Goal: Find specific page/section: Find specific page/section

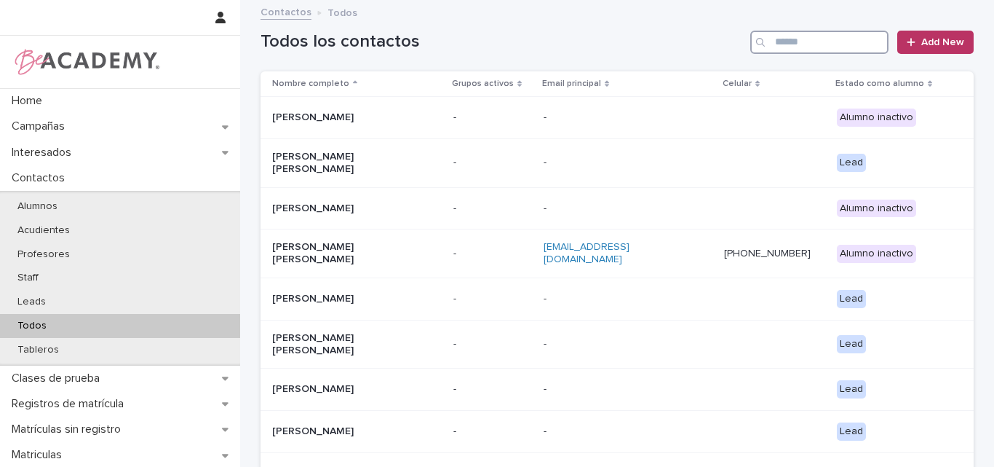
click at [842, 41] on input "Search" at bounding box center [819, 42] width 138 height 23
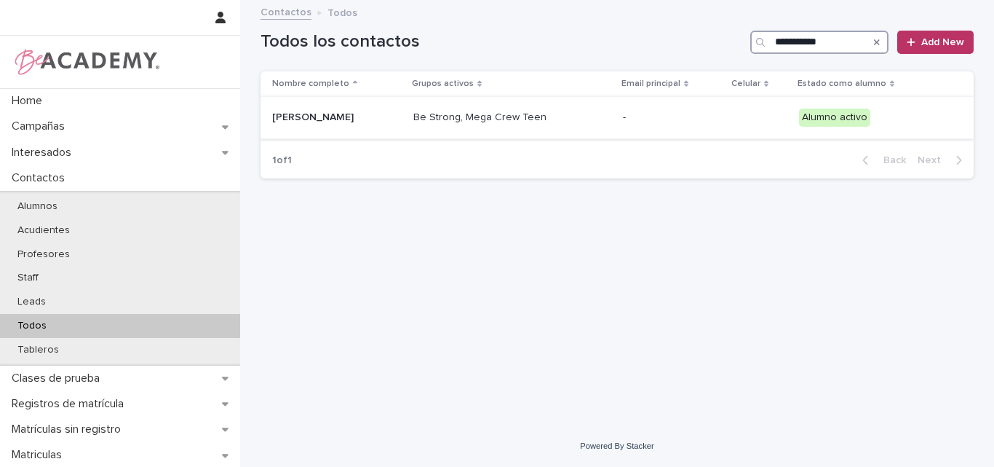
type input "**********"
click at [328, 116] on p "[PERSON_NAME]" at bounding box center [337, 117] width 130 height 12
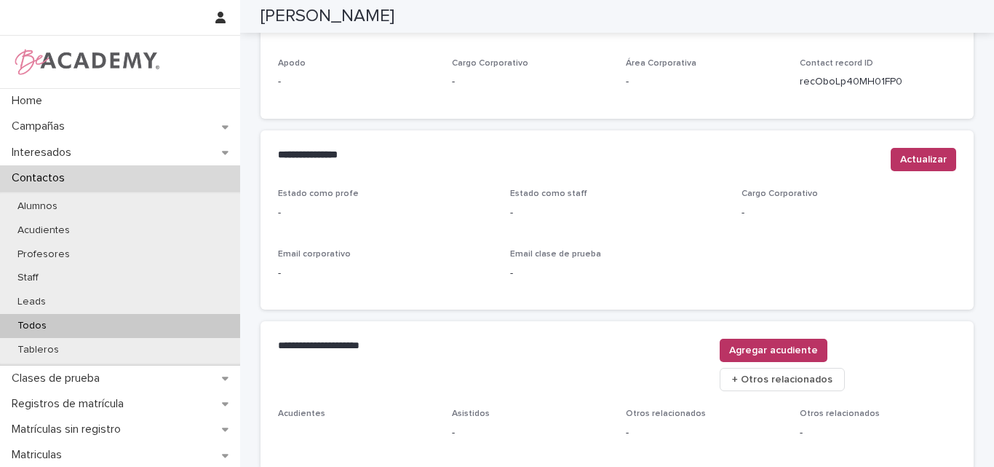
scroll to position [608, 0]
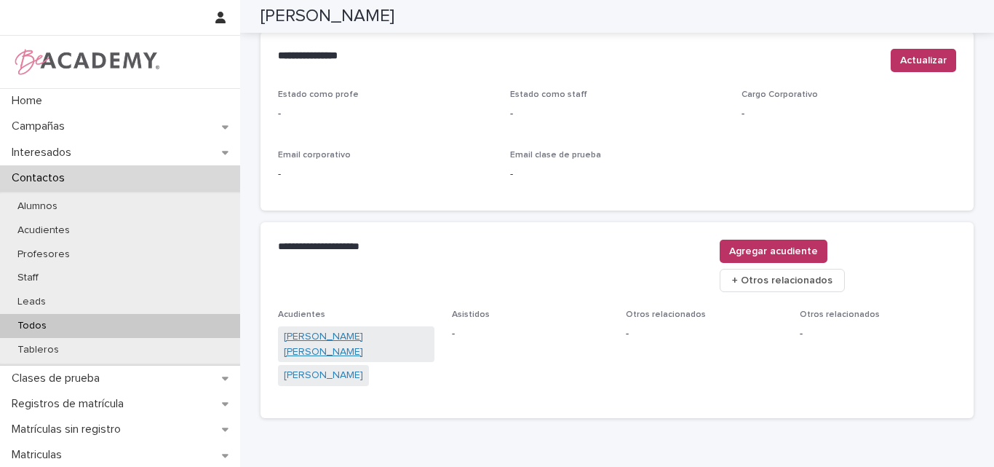
click at [358, 329] on link "[PERSON_NAME] [PERSON_NAME]" at bounding box center [356, 344] width 145 height 31
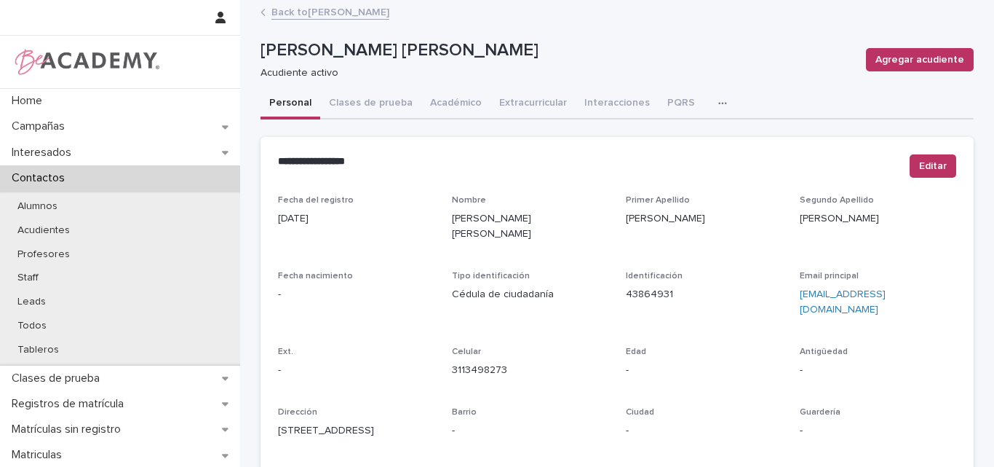
click at [349, 14] on link "Back to [PERSON_NAME]" at bounding box center [330, 11] width 118 height 17
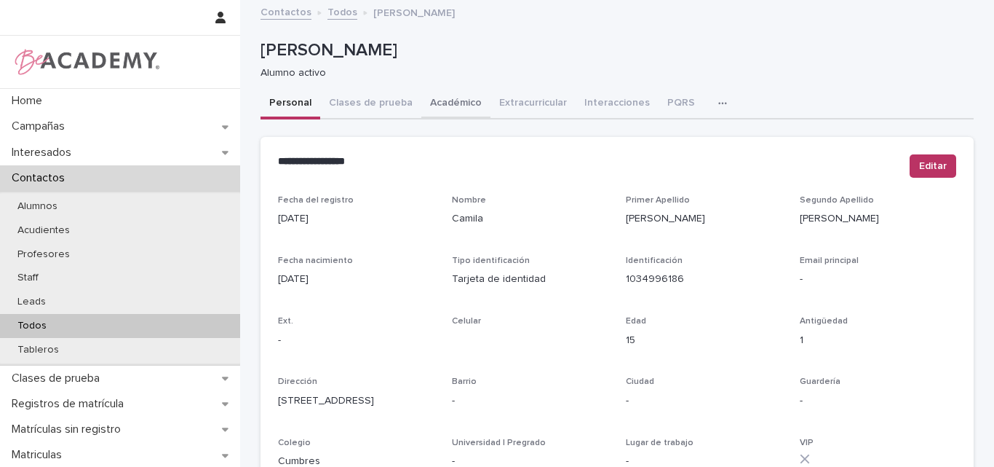
click at [448, 98] on button "Académico" at bounding box center [455, 104] width 69 height 31
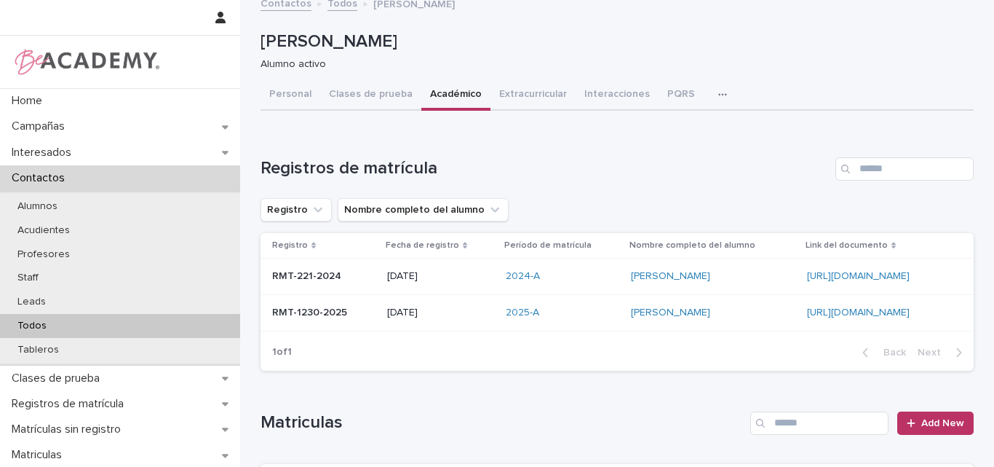
scroll to position [4, 0]
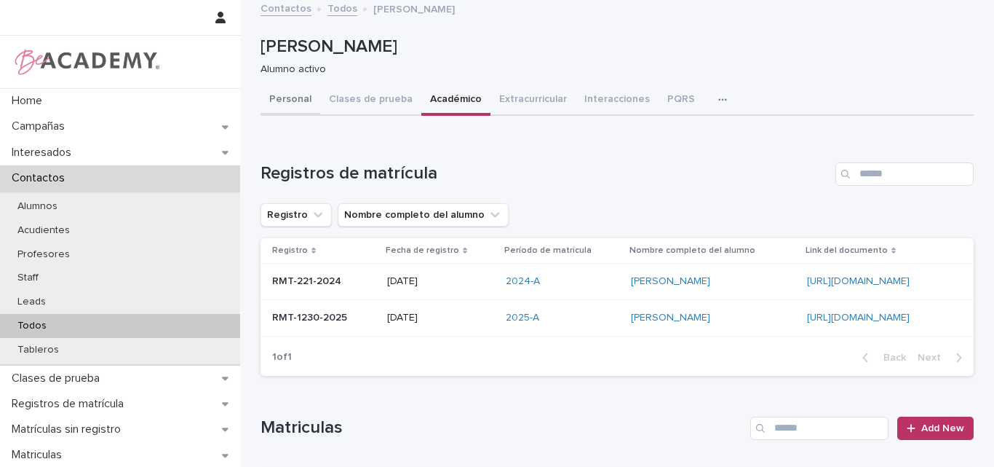
click at [292, 100] on button "Personal" at bounding box center [291, 100] width 60 height 31
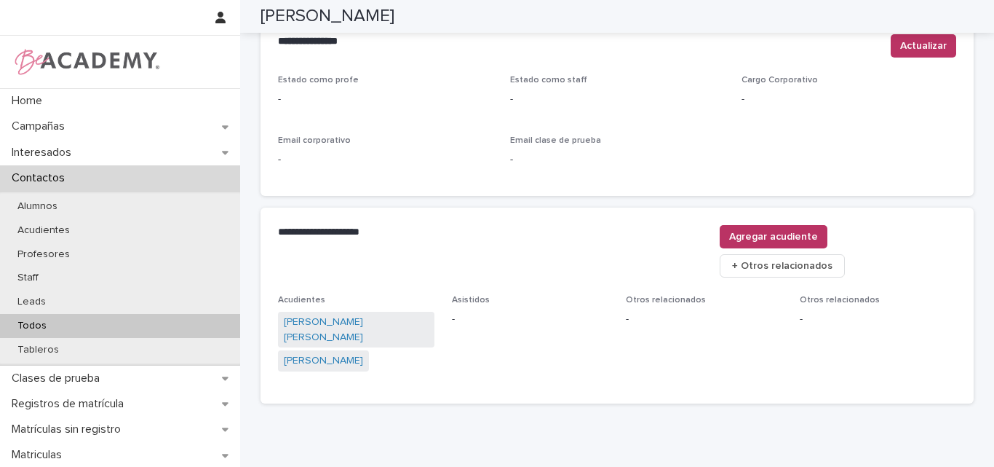
scroll to position [641, 0]
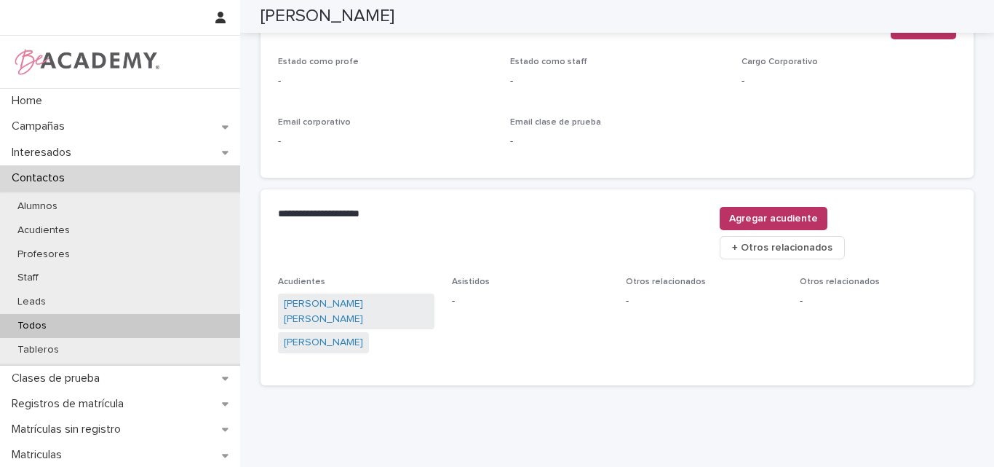
click at [58, 316] on div "Todos" at bounding box center [120, 326] width 240 height 24
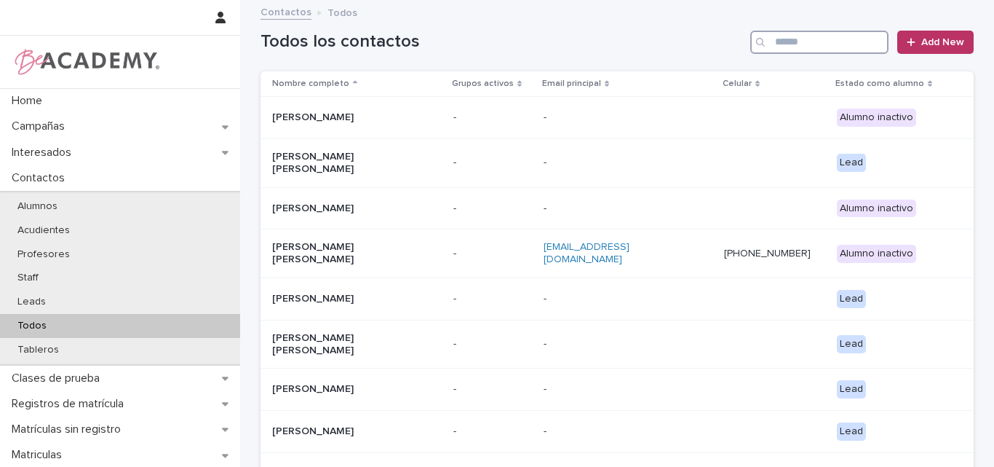
click at [806, 45] on input "Search" at bounding box center [819, 42] width 138 height 23
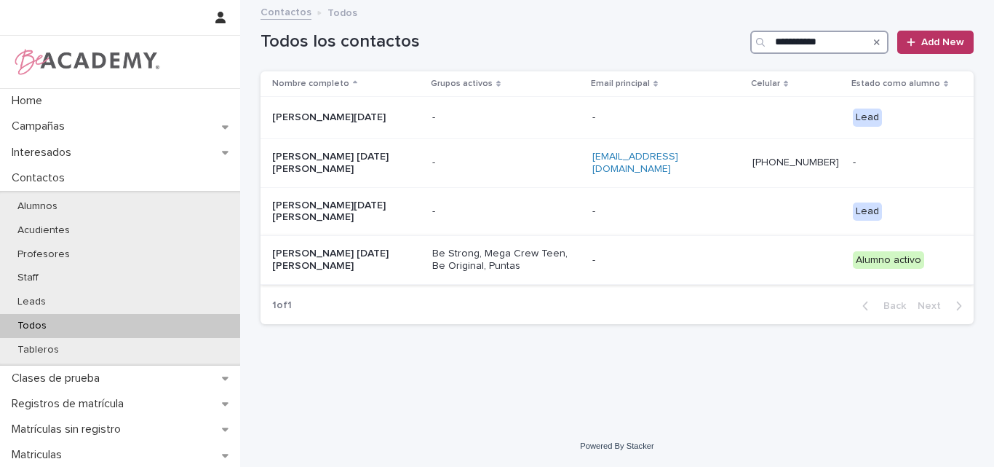
type input "**********"
click at [363, 252] on div "[PERSON_NAME] [DATE][PERSON_NAME]" at bounding box center [346, 260] width 148 height 36
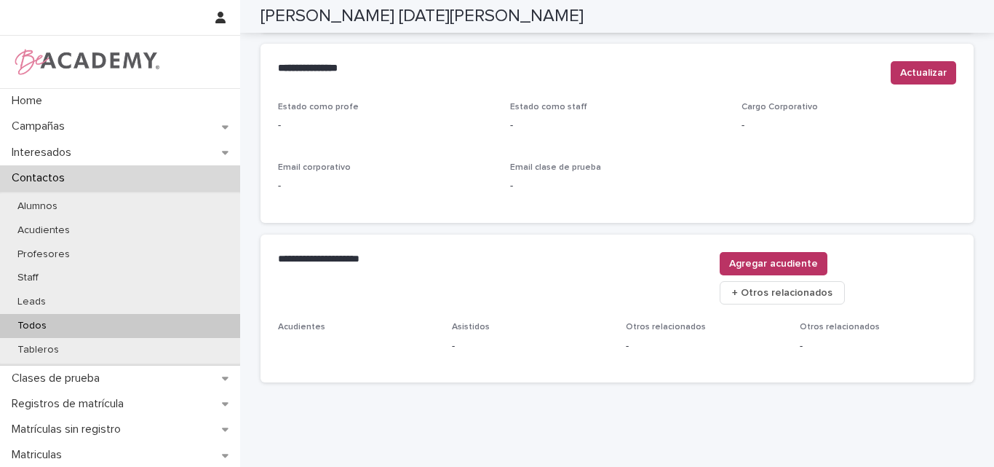
scroll to position [623, 0]
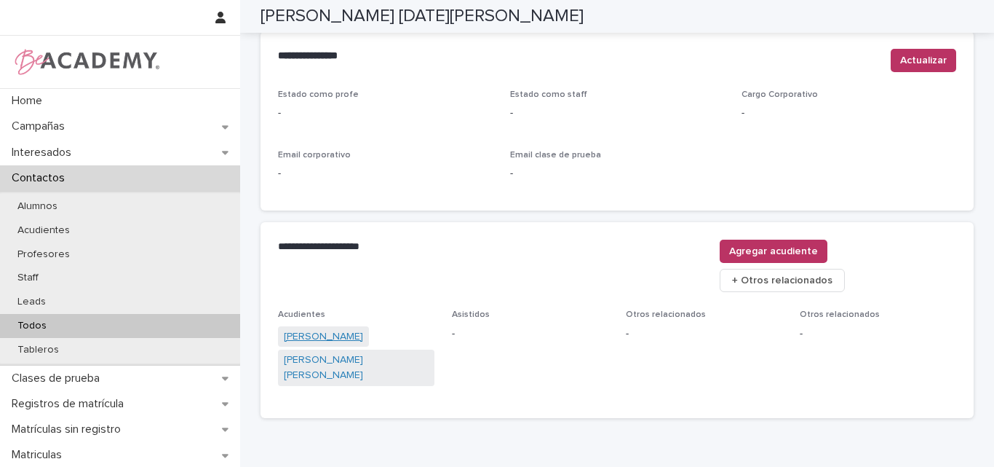
click at [341, 329] on link "[PERSON_NAME]" at bounding box center [323, 336] width 79 height 15
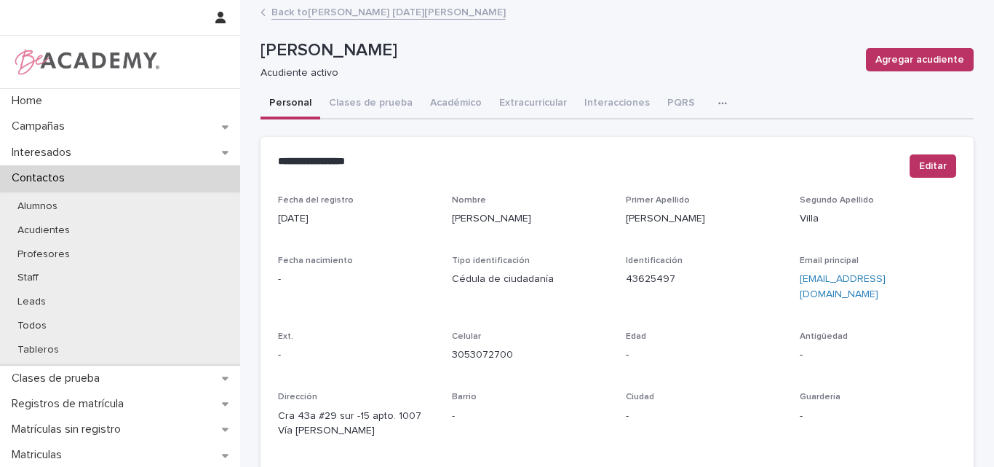
click at [750, 54] on p "[PERSON_NAME]" at bounding box center [558, 50] width 594 height 21
